Goal: Task Accomplishment & Management: Manage account settings

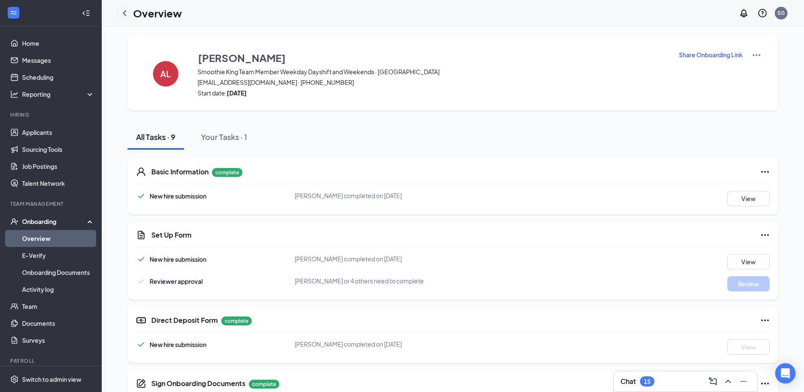
click at [125, 15] on icon "ChevronLeft" at bounding box center [124, 13] width 3 height 6
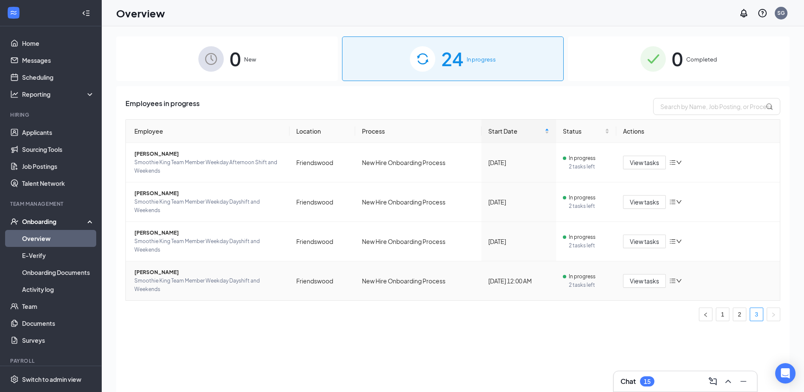
click at [179, 272] on span "[PERSON_NAME]" at bounding box center [208, 272] width 148 height 8
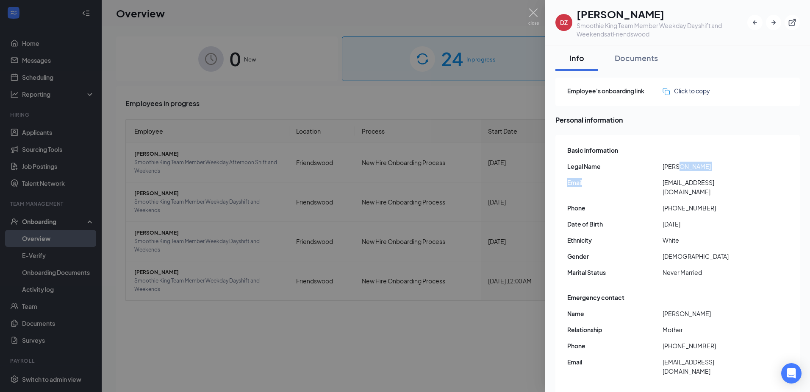
drag, startPoint x: 677, startPoint y: 167, endPoint x: 625, endPoint y: 175, distance: 52.7
click at [625, 175] on div "Basic information Legal Name [PERSON_NAME] Email [EMAIL_ADDRESS][DOMAIN_NAME] P…" at bounding box center [678, 213] width 222 height 140
drag, startPoint x: 625, startPoint y: 175, endPoint x: 611, endPoint y: 182, distance: 15.9
click at [611, 182] on span "Email" at bounding box center [614, 182] width 95 height 9
drag, startPoint x: 676, startPoint y: 167, endPoint x: 672, endPoint y: 167, distance: 4.7
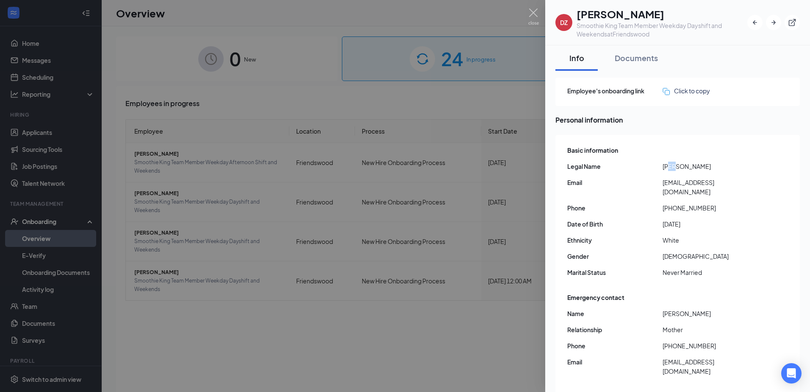
click at [672, 167] on span "[PERSON_NAME]" at bounding box center [710, 165] width 95 height 9
drag, startPoint x: 672, startPoint y: 167, endPoint x: 678, endPoint y: 167, distance: 6.4
click at [678, 167] on span "[PERSON_NAME]" at bounding box center [710, 165] width 95 height 9
drag, startPoint x: 678, startPoint y: 167, endPoint x: 654, endPoint y: 165, distance: 24.2
click at [654, 165] on div "Legal Name [PERSON_NAME]" at bounding box center [678, 165] width 222 height 9
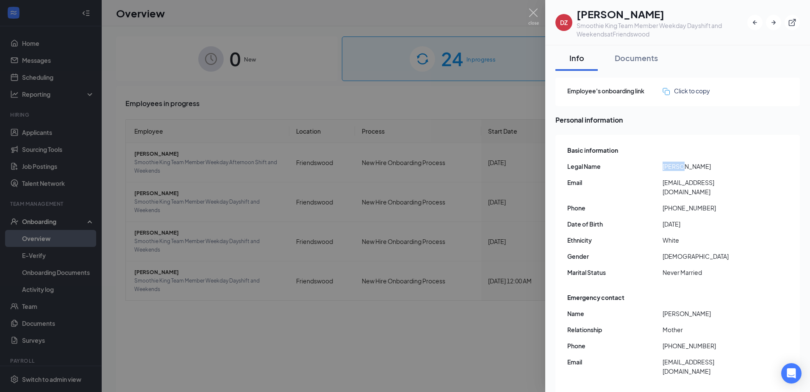
copy div "[PERSON_NAME]"
drag, startPoint x: 685, startPoint y: 166, endPoint x: 737, endPoint y: 171, distance: 51.9
click at [737, 171] on span "[PERSON_NAME]" at bounding box center [710, 165] width 95 height 9
copy span "[PERSON_NAME]"
drag, startPoint x: 662, startPoint y: 184, endPoint x: 671, endPoint y: 194, distance: 13.8
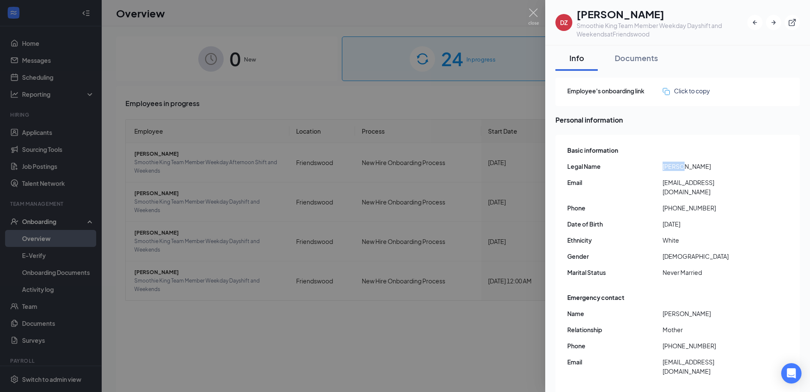
click at [671, 194] on div "Email [EMAIL_ADDRESS][DOMAIN_NAME]" at bounding box center [678, 187] width 222 height 19
copy div "[EMAIL_ADDRESS][DOMAIN_NAME]"
drag, startPoint x: 671, startPoint y: 206, endPoint x: 715, endPoint y: 203, distance: 44.2
click at [715, 203] on span "[PHONE_NUMBER]" at bounding box center [710, 207] width 95 height 9
copy span "8326274934"
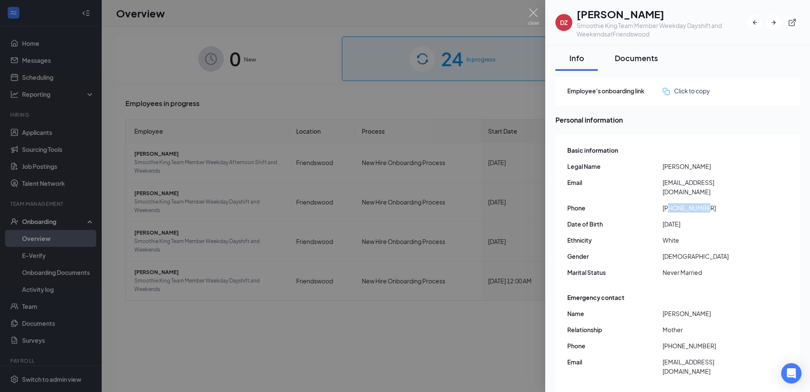
click at [629, 57] on div "Documents" at bounding box center [636, 58] width 43 height 11
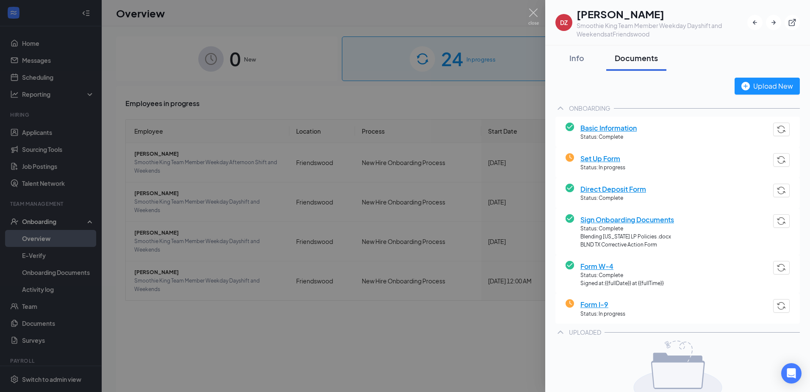
click at [615, 158] on span "Set Up Form" at bounding box center [603, 158] width 45 height 11
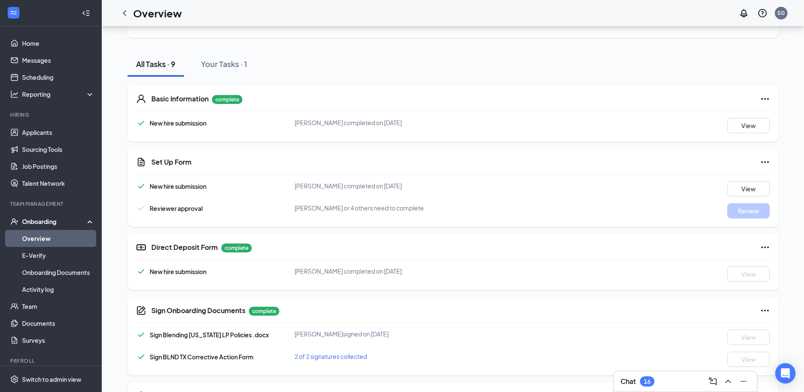
scroll to position [45, 0]
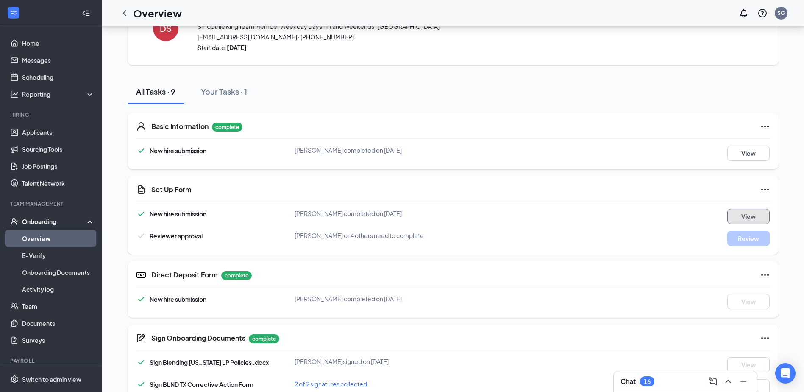
click at [738, 213] on button "View" at bounding box center [748, 216] width 42 height 15
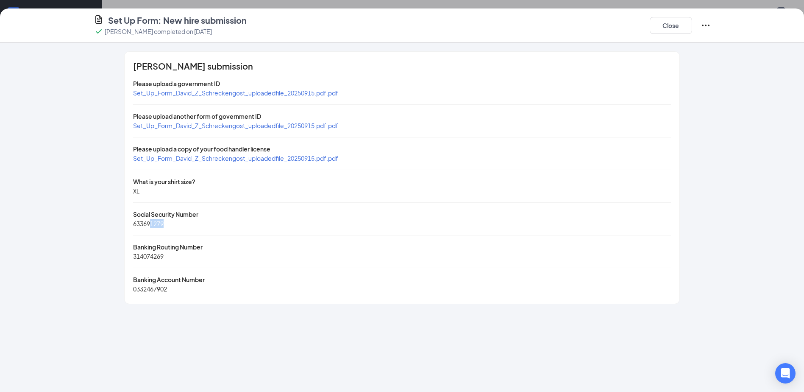
drag, startPoint x: 150, startPoint y: 225, endPoint x: 192, endPoint y: 229, distance: 41.3
click at [192, 229] on div "[PERSON_NAME] submission Please upload a government ID Set_Up_Form_David_Z_Schr…" at bounding box center [402, 178] width 554 height 252
copy span "1279"
